Goal: Ask a question

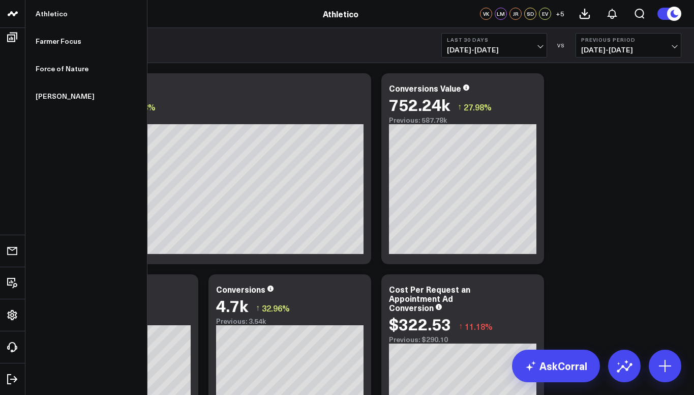
click at [21, 16] on link at bounding box center [12, 14] width 25 height 28
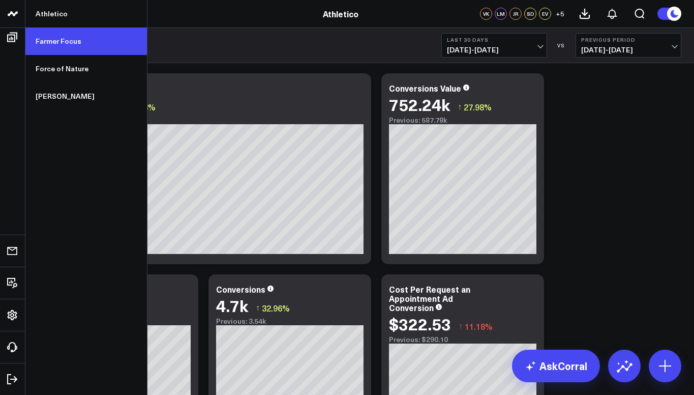
click at [47, 39] on link "Farmer Focus" at bounding box center [86, 40] width 122 height 27
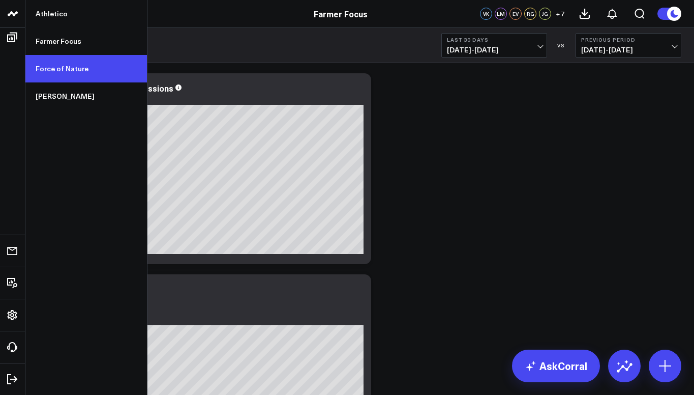
click at [71, 75] on link "Force of Nature" at bounding box center [86, 68] width 122 height 27
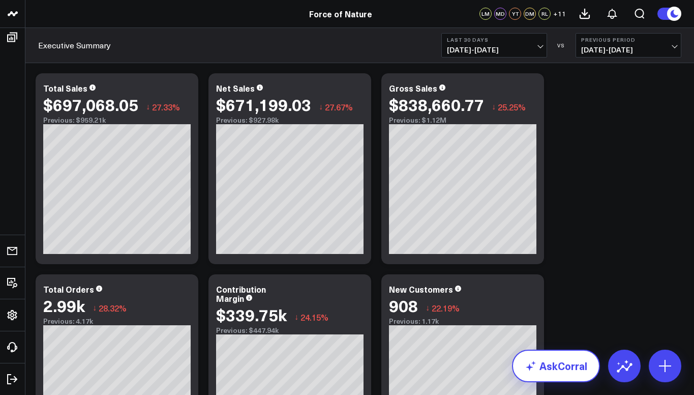
click at [555, 366] on link "AskCorral" at bounding box center [556, 365] width 88 height 33
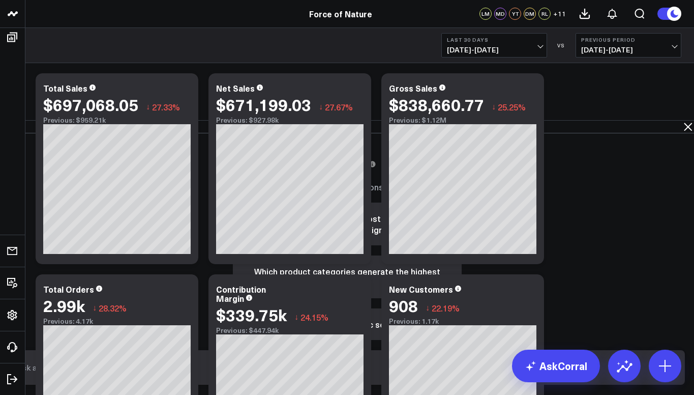
click at [549, 372] on input "text" at bounding box center [338, 367] width 649 height 18
type input "What were my top selling products over the last 90 days"
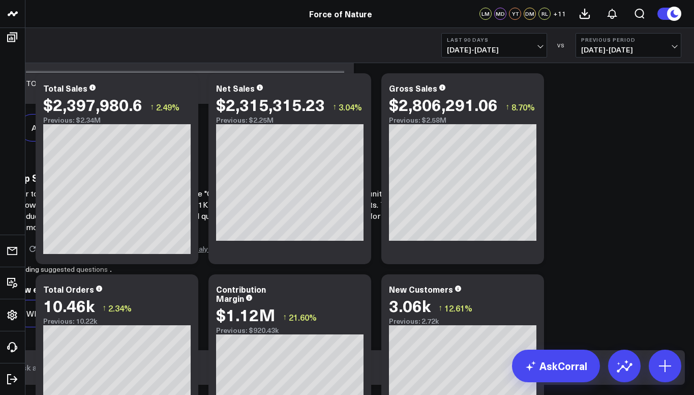
scroll to position [778, 0]
